Goal: Information Seeking & Learning: Learn about a topic

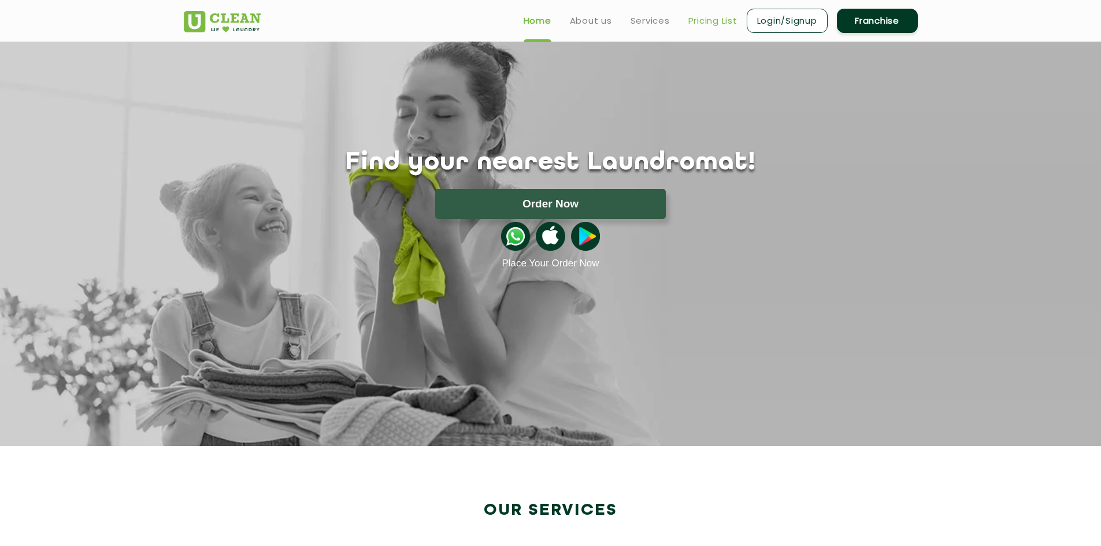
click at [720, 25] on link "Pricing List" at bounding box center [712, 21] width 49 height 14
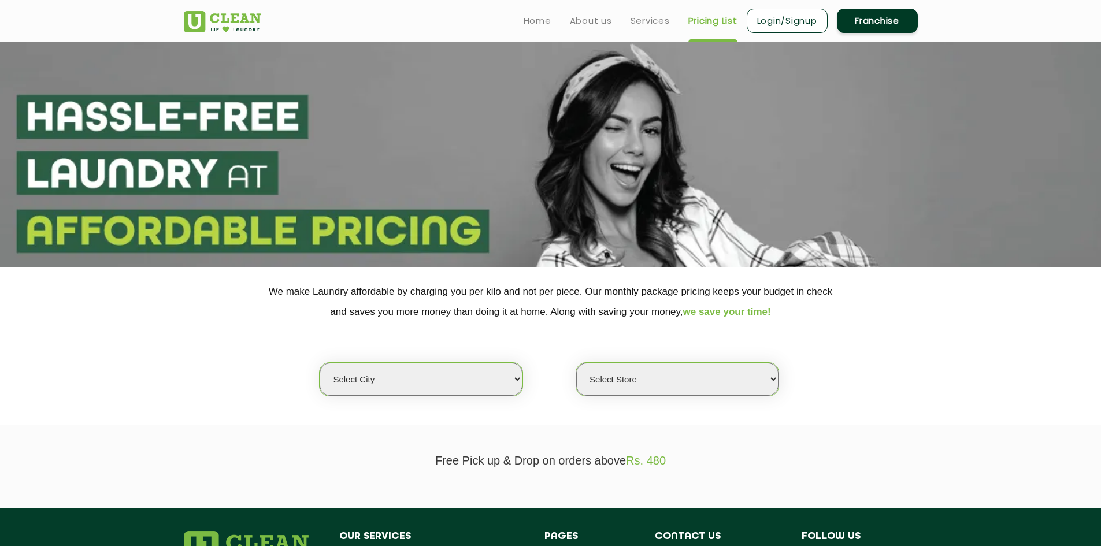
click at [394, 385] on select "Select city [GEOGRAPHIC_DATA] [GEOGRAPHIC_DATA] [GEOGRAPHIC_DATA] [GEOGRAPHIC_D…" at bounding box center [421, 379] width 202 height 33
select select "6"
click at [320, 363] on select "Select city [GEOGRAPHIC_DATA] [GEOGRAPHIC_DATA] [GEOGRAPHIC_DATA] [GEOGRAPHIC_D…" at bounding box center [421, 379] width 202 height 33
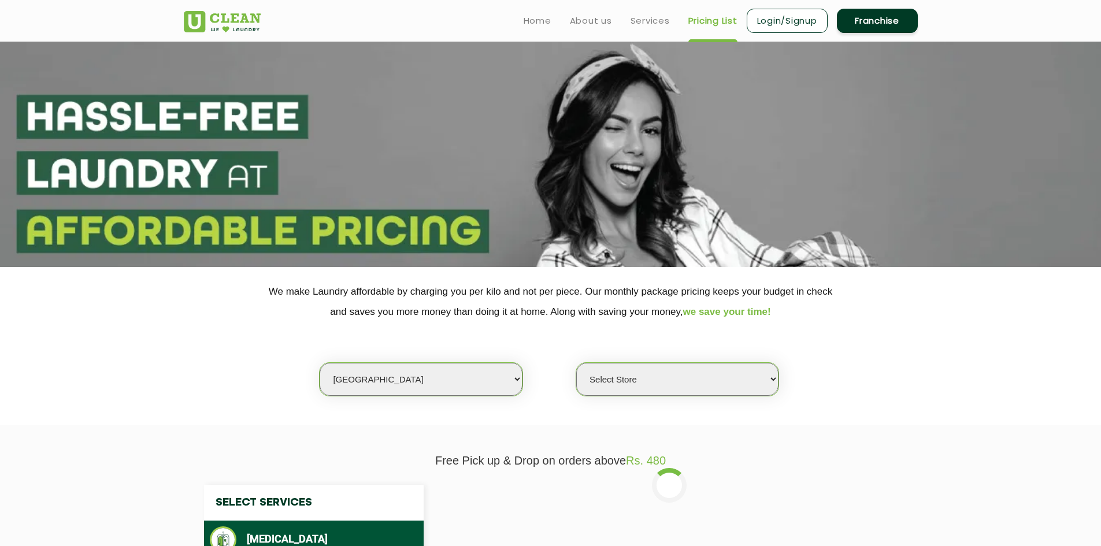
click at [613, 379] on select "Select Store [GEOGRAPHIC_DATA] [GEOGRAPHIC_DATA] UClean KR [GEOGRAPHIC_DATA] [G…" at bounding box center [677, 379] width 202 height 33
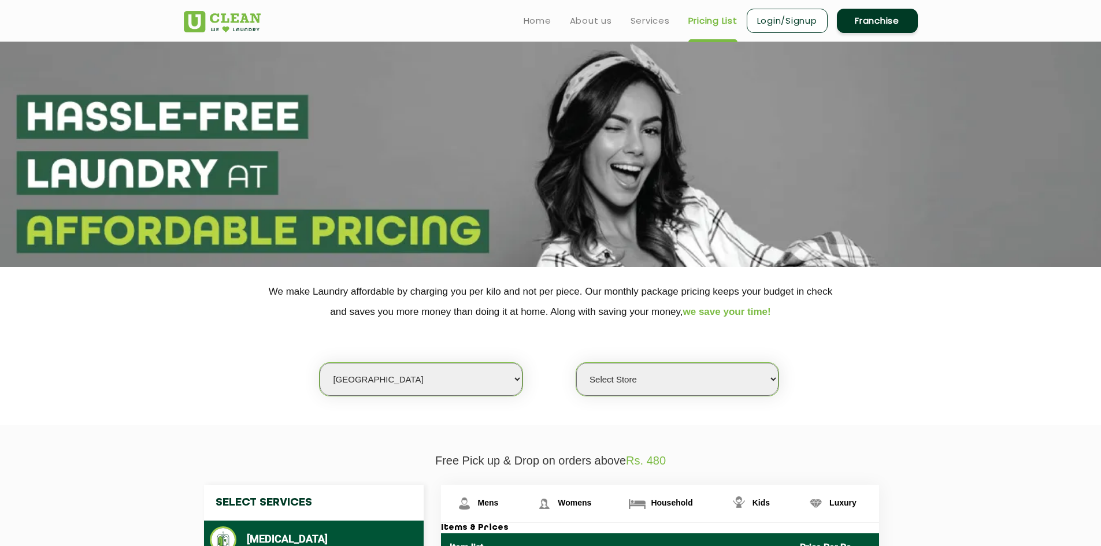
select select "331"
click at [576, 363] on select "Select Store [GEOGRAPHIC_DATA] [GEOGRAPHIC_DATA] UClean KR [GEOGRAPHIC_DATA] [G…" at bounding box center [677, 379] width 202 height 33
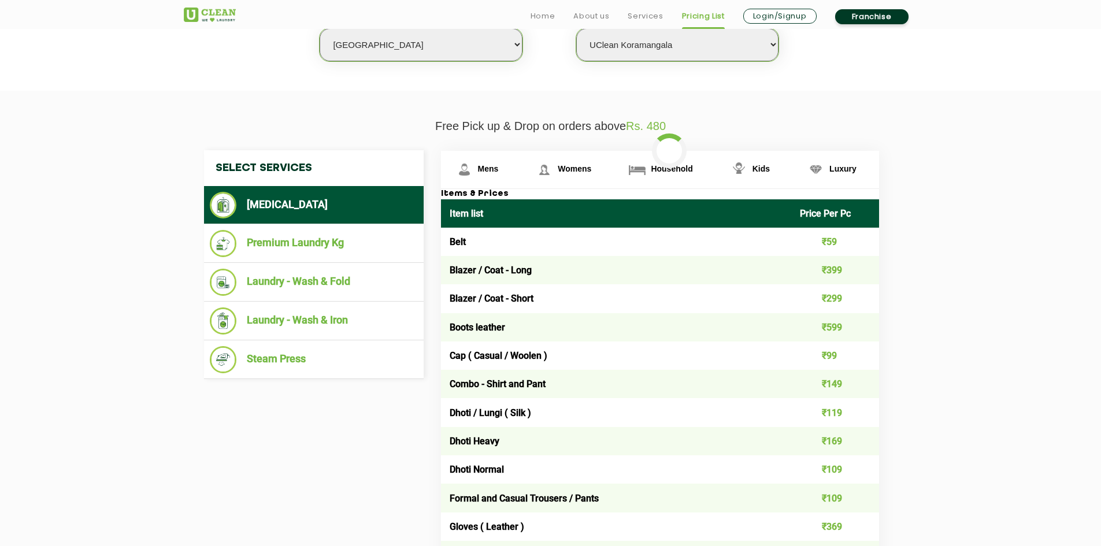
scroll to position [347, 0]
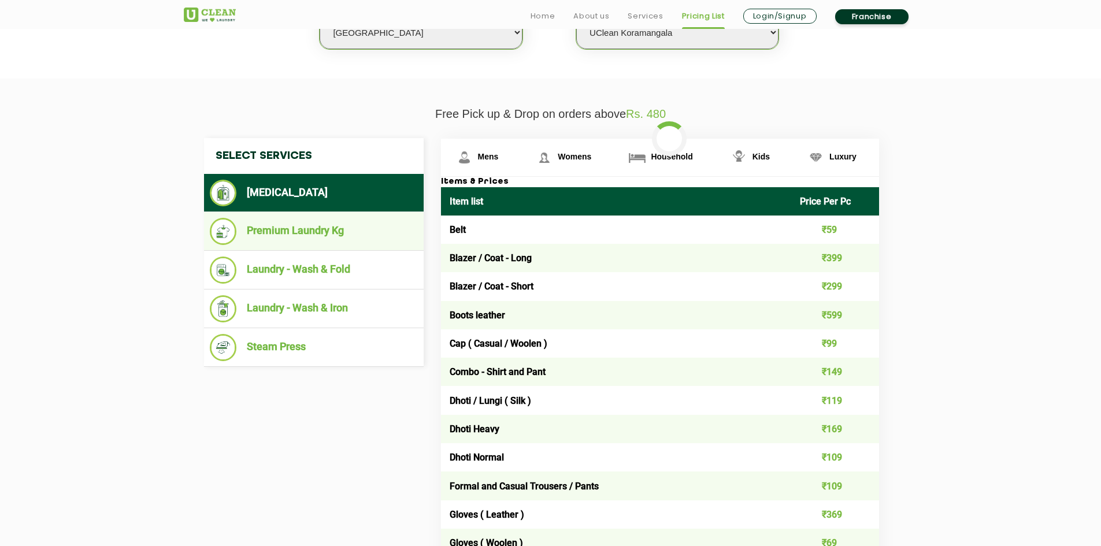
click at [339, 236] on li "Premium Laundry Kg" at bounding box center [314, 231] width 208 height 27
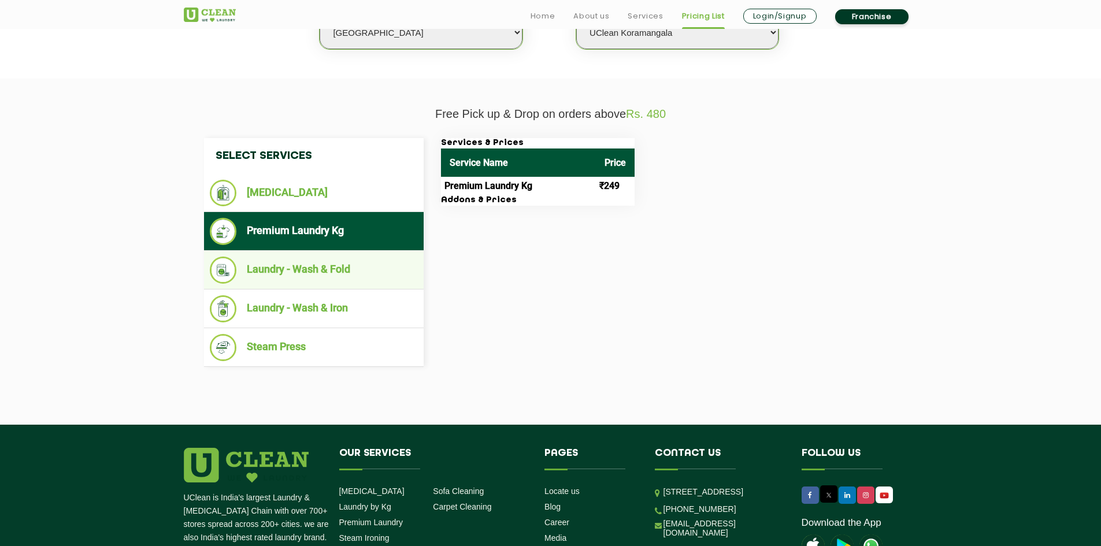
click at [313, 275] on li "Laundry - Wash & Fold" at bounding box center [314, 270] width 208 height 27
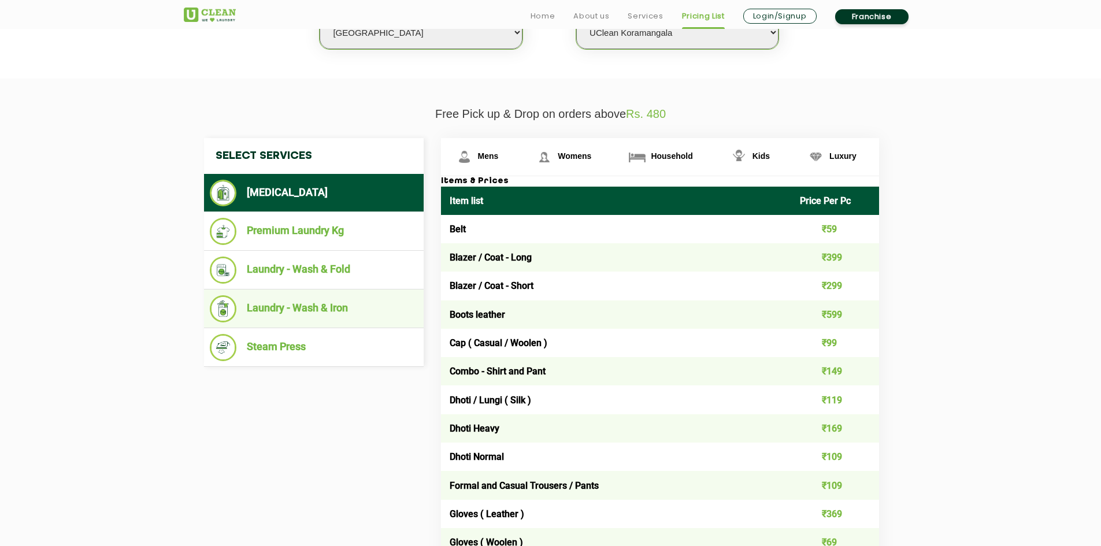
click at [335, 313] on li "Laundry - Wash & Iron" at bounding box center [314, 308] width 208 height 27
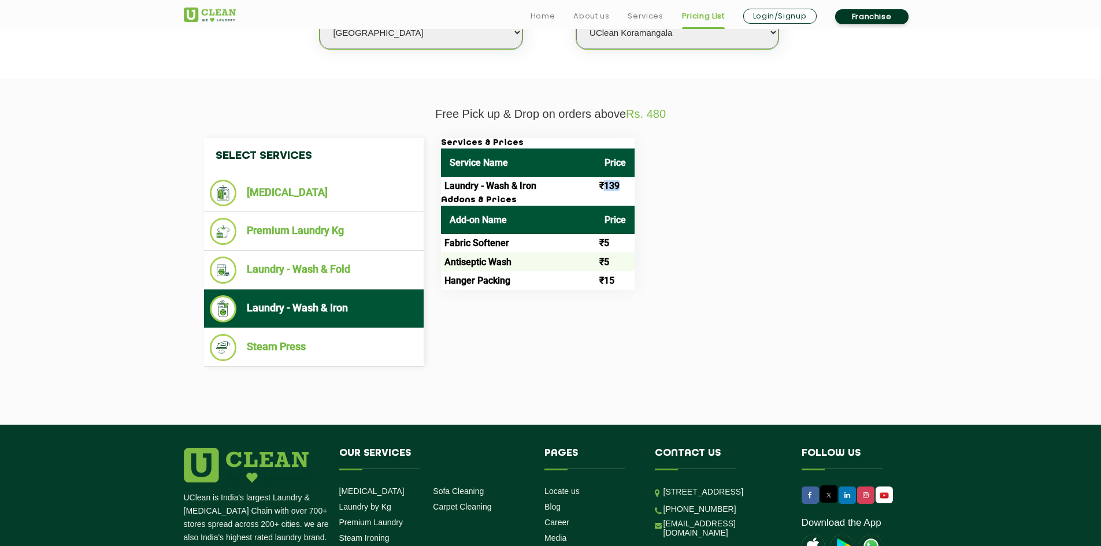
drag, startPoint x: 604, startPoint y: 187, endPoint x: 622, endPoint y: 187, distance: 17.9
click at [622, 187] on td "₹139" at bounding box center [615, 186] width 39 height 18
click at [831, 265] on div "Services & Prices Service Name Price Laundry - Wash & Iron ₹139 Addons & Prices…" at bounding box center [669, 214] width 474 height 152
click at [605, 184] on td "₹139" at bounding box center [615, 186] width 39 height 18
